Goal: Task Accomplishment & Management: Manage account settings

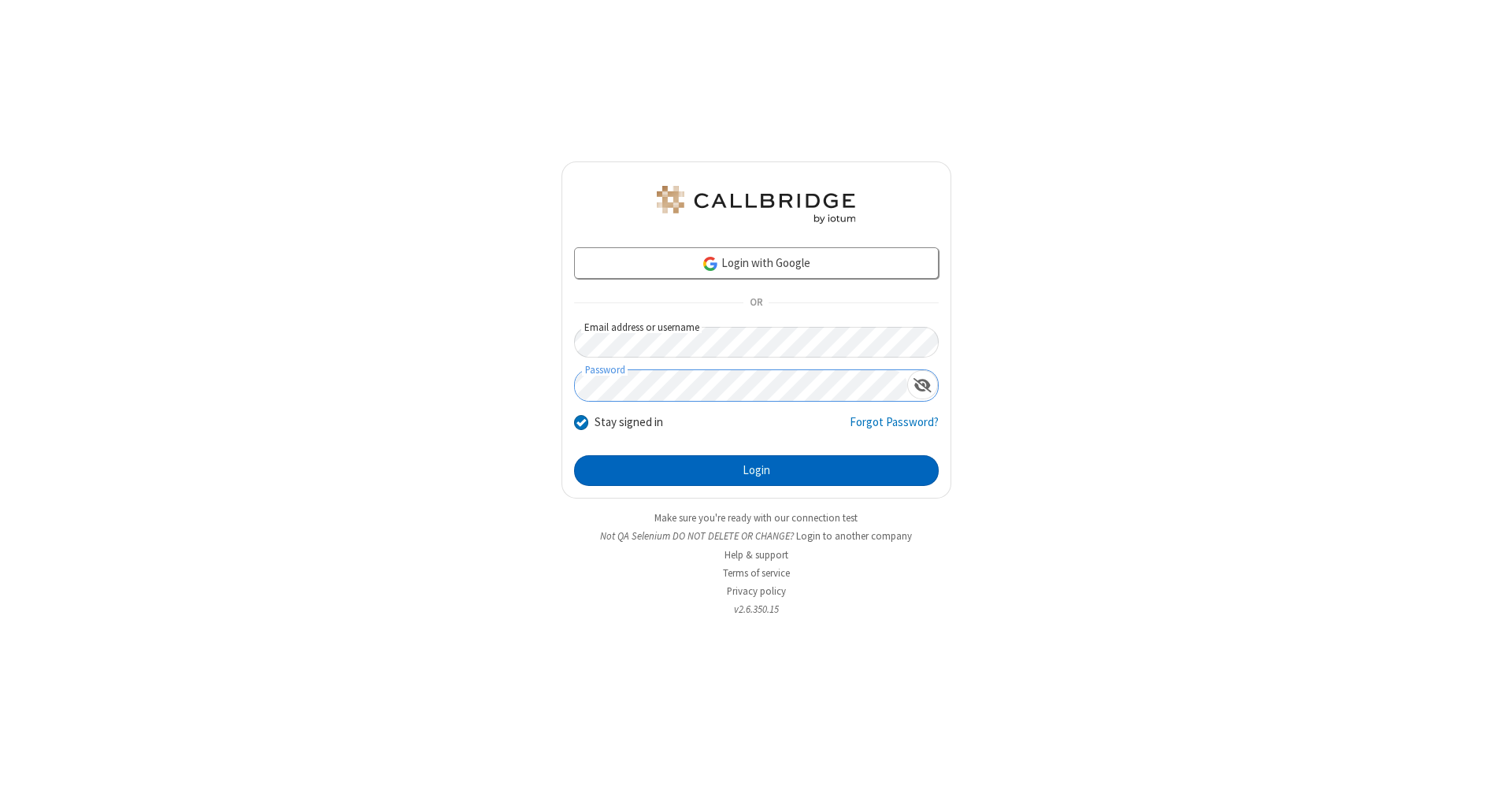
click at [756, 471] on button "Login" at bounding box center [756, 470] width 365 height 31
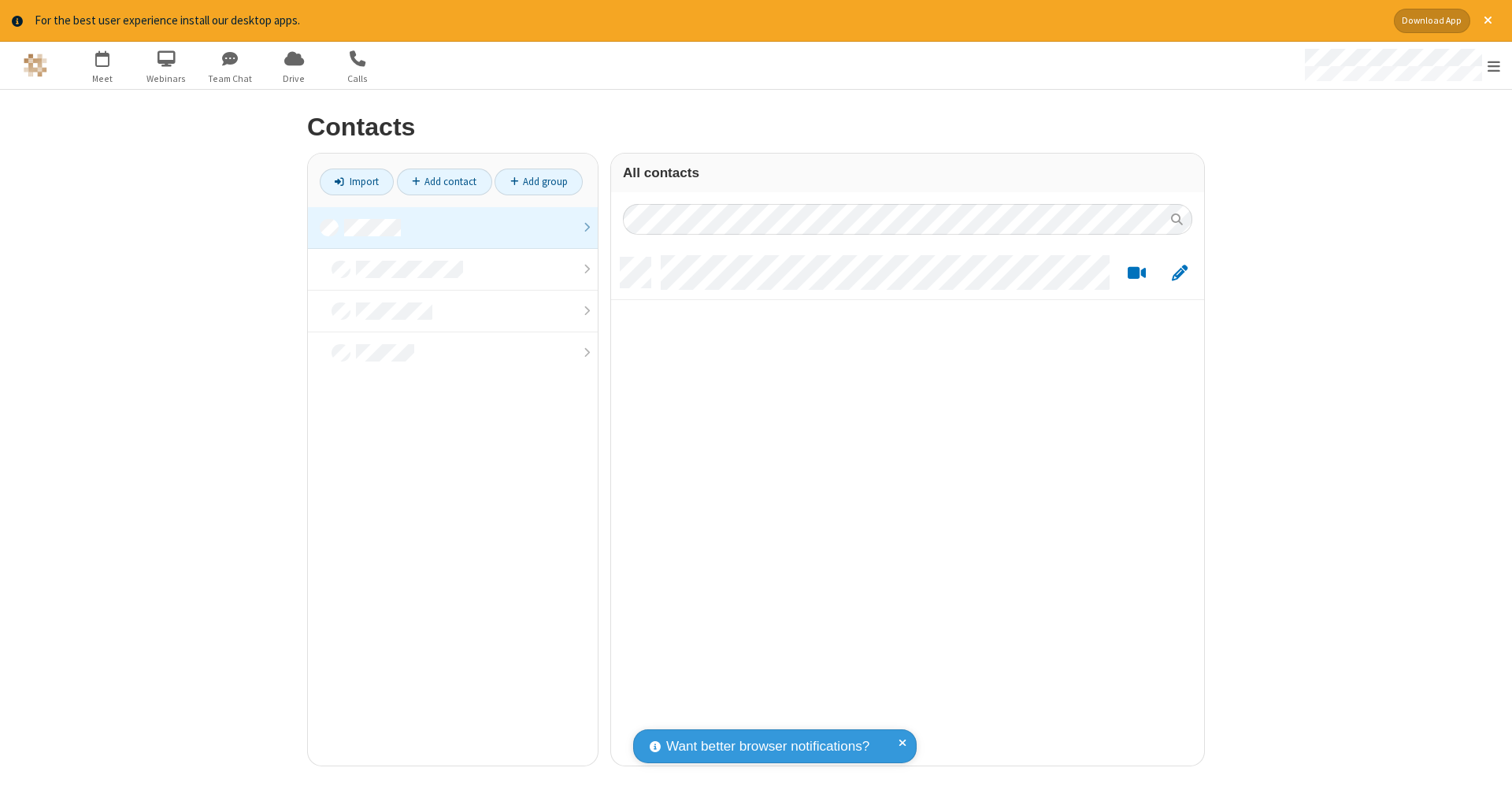
click at [453, 226] on link at bounding box center [452, 228] width 290 height 41
click at [444, 182] on link "Add contact" at bounding box center [444, 182] width 95 height 27
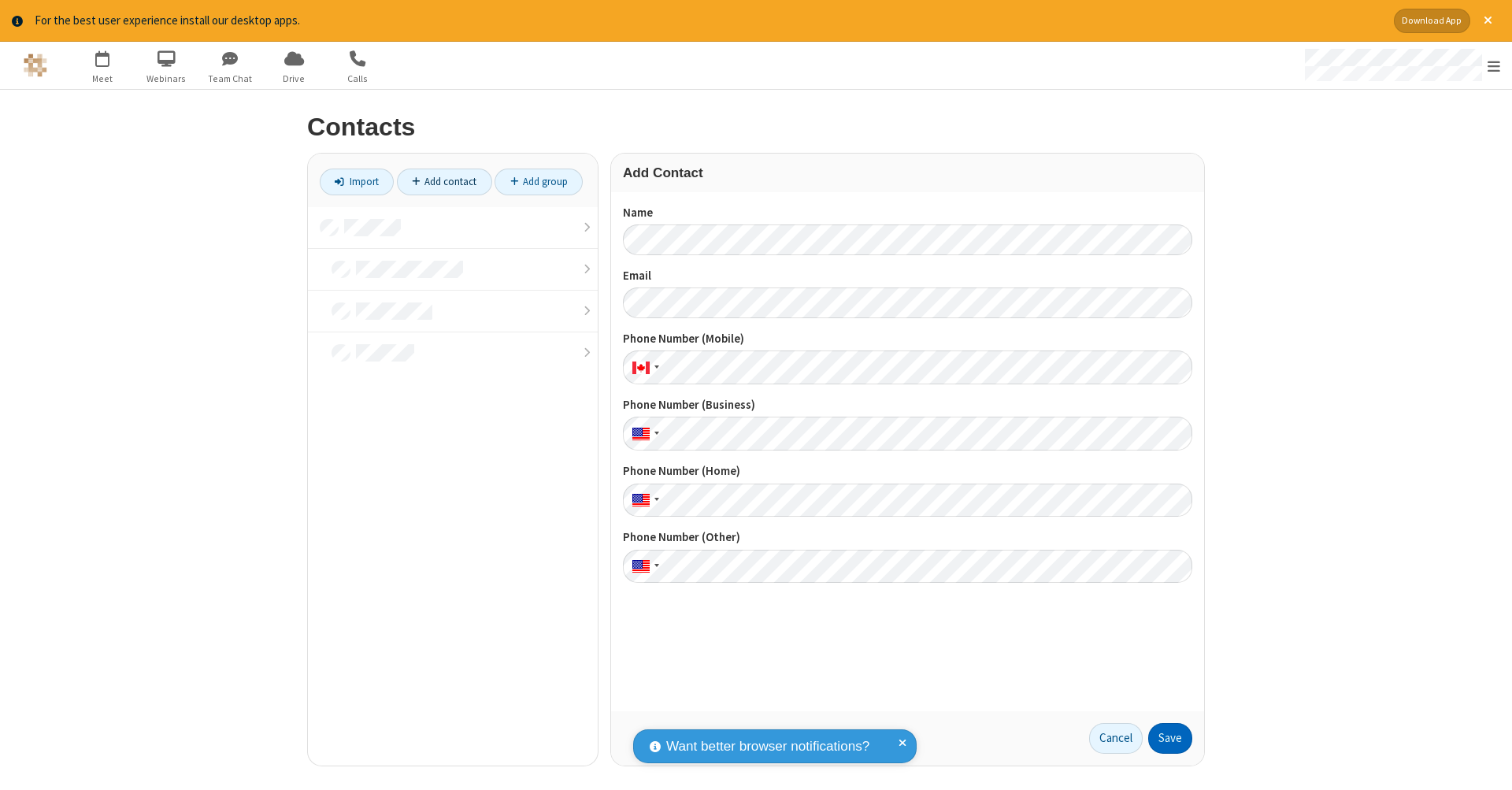
click at [1171, 737] on button "Save" at bounding box center [1170, 738] width 44 height 31
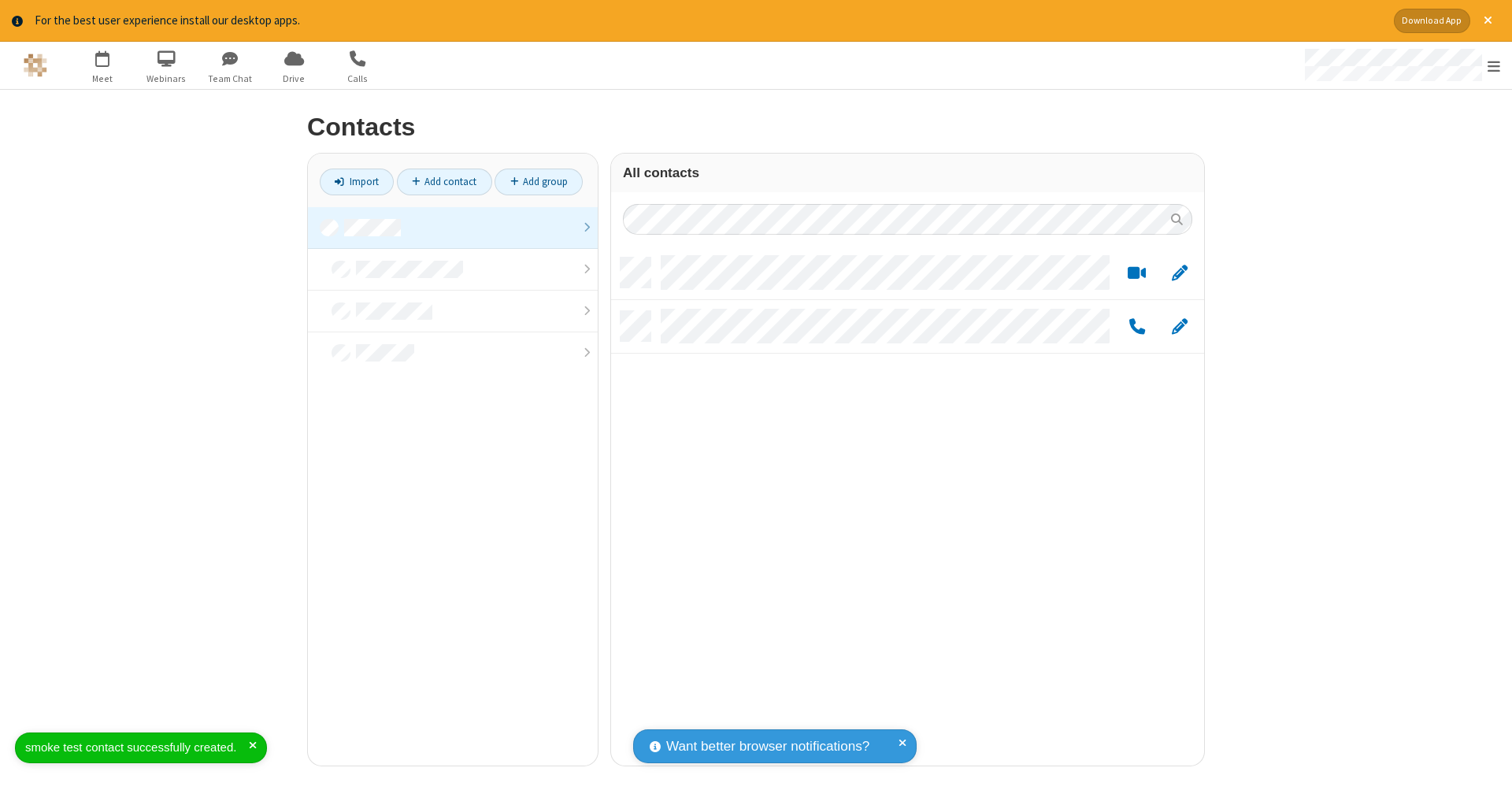
scroll to position [508, 581]
click at [444, 182] on link "Add contact" at bounding box center [444, 182] width 95 height 27
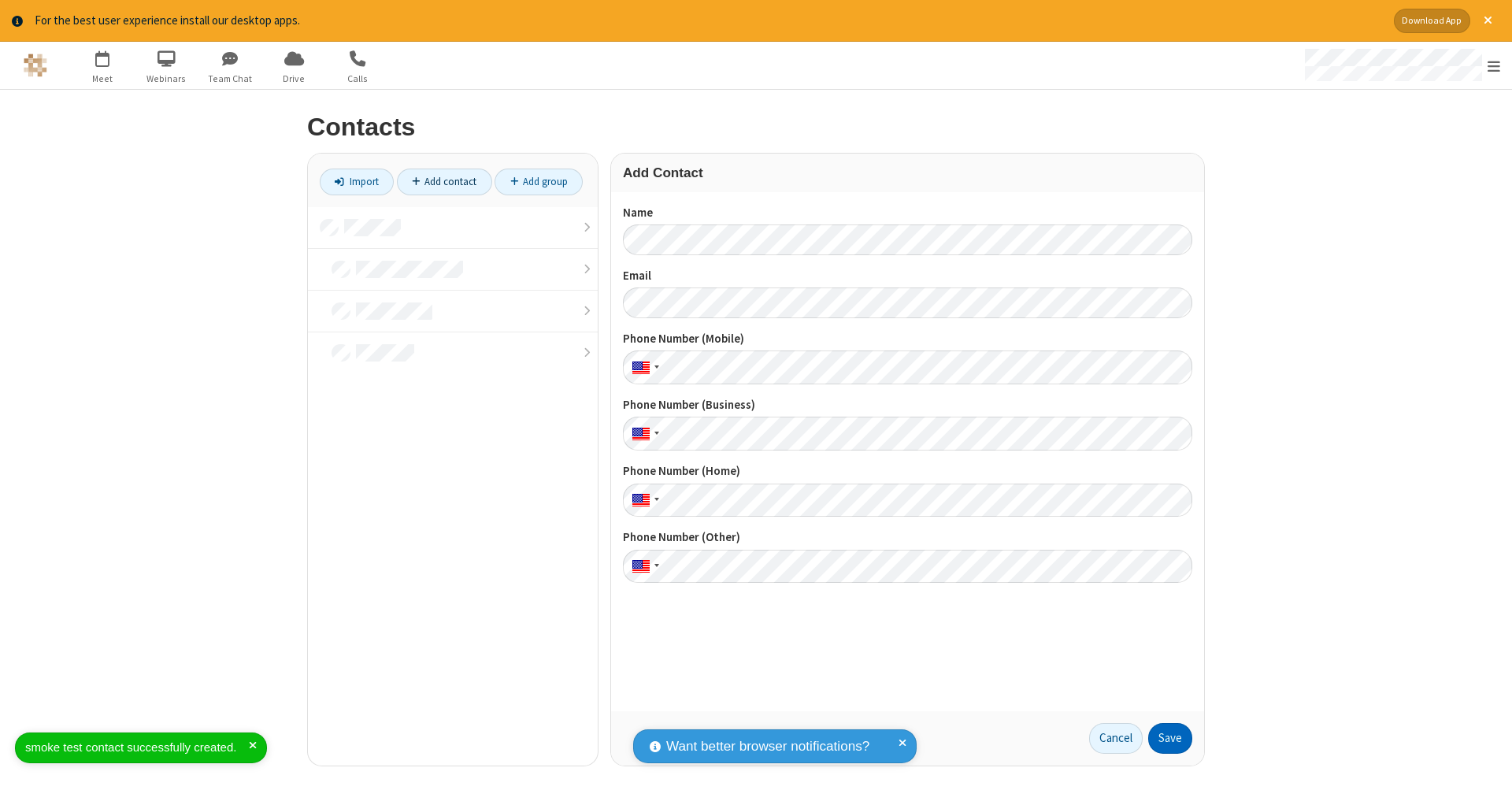
click at [1171, 737] on button "Save" at bounding box center [1170, 738] width 44 height 31
